Goal: Task Accomplishment & Management: Manage account settings

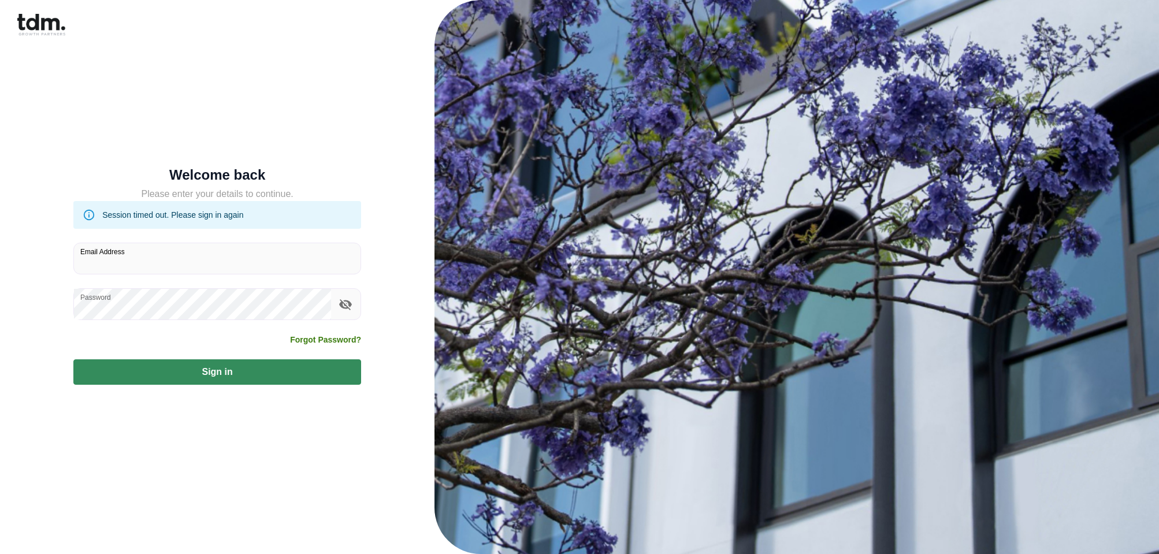
click at [107, 257] on div "Email Address" at bounding box center [217, 259] width 288 height 32
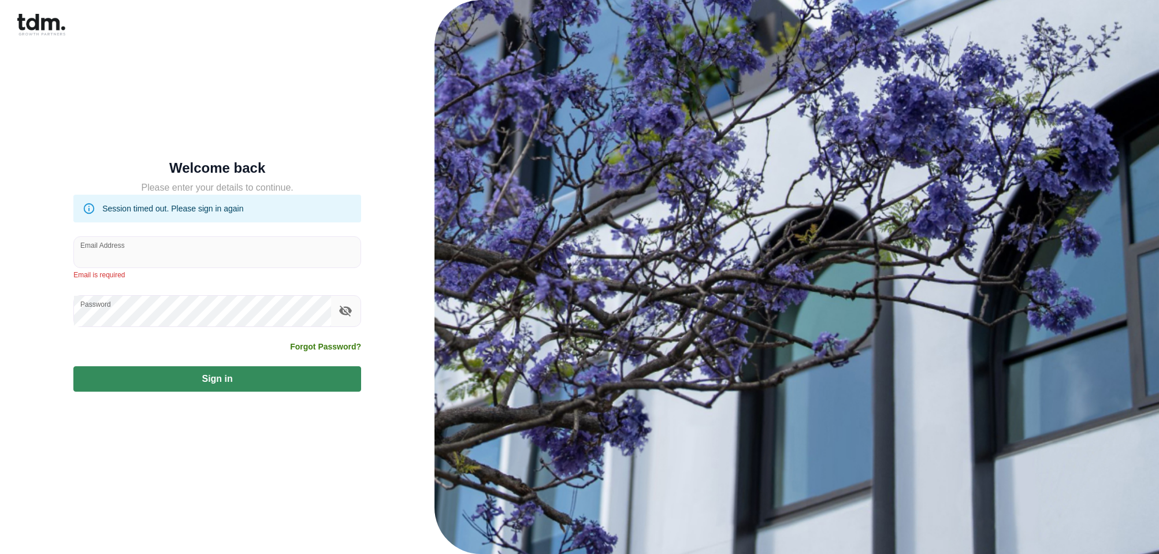
click at [101, 252] on input "Email Address" at bounding box center [217, 252] width 287 height 31
type input "**********"
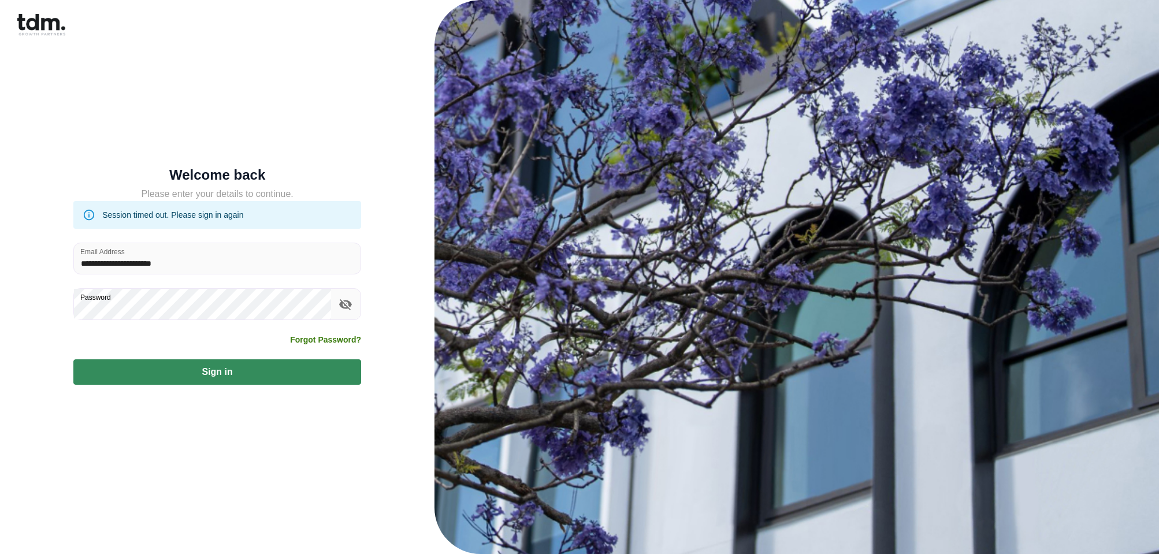
click at [73, 359] on button "Sign in" at bounding box center [217, 371] width 288 height 25
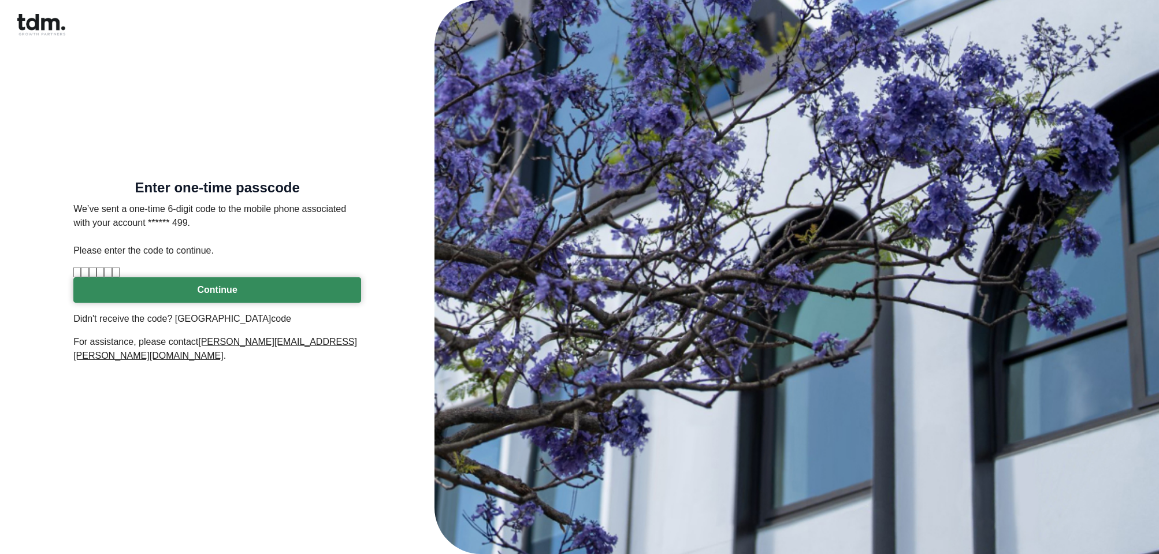
type input "*"
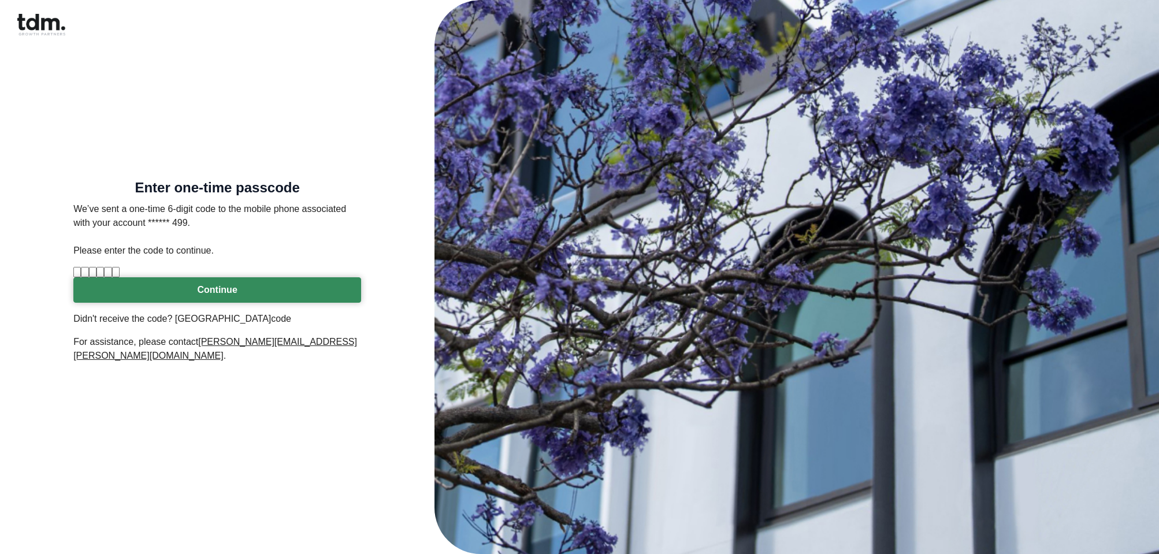
type input "*"
click at [216, 303] on button "Continue" at bounding box center [217, 289] width 288 height 25
